Goal: Information Seeking & Learning: Learn about a topic

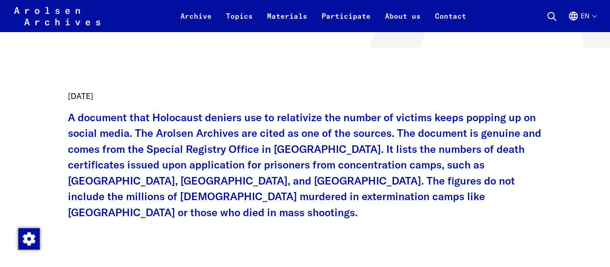
scroll to position [346, 0]
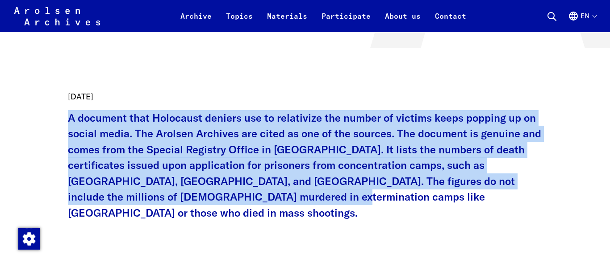
drag, startPoint x: 31, startPoint y: 123, endPoint x: 226, endPoint y: 199, distance: 209.2
click at [196, 204] on p "A document that Holocaust deniers use to relativize the number of victims keeps…" at bounding box center [305, 165] width 474 height 111
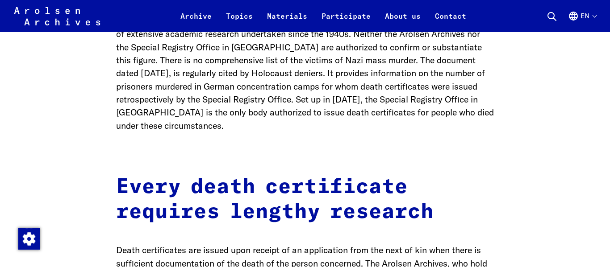
scroll to position [664, 0]
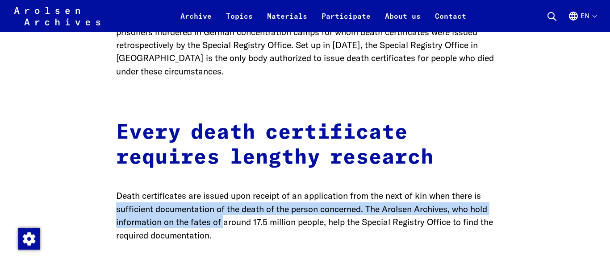
drag, startPoint x: 92, startPoint y: 193, endPoint x: 223, endPoint y: 209, distance: 132.2
click at [223, 209] on p "Death certificates are issued upon receipt of an application from the next of k…" at bounding box center [305, 215] width 378 height 52
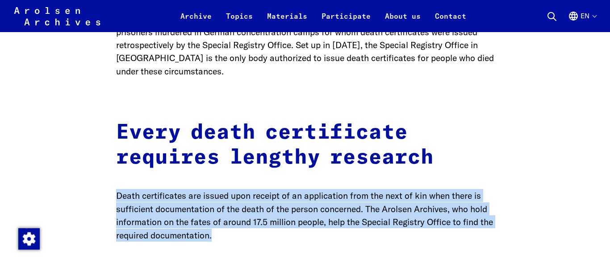
drag, startPoint x: 260, startPoint y: 225, endPoint x: 99, endPoint y: 170, distance: 170.5
